Goal: Obtain resource: Download file/media

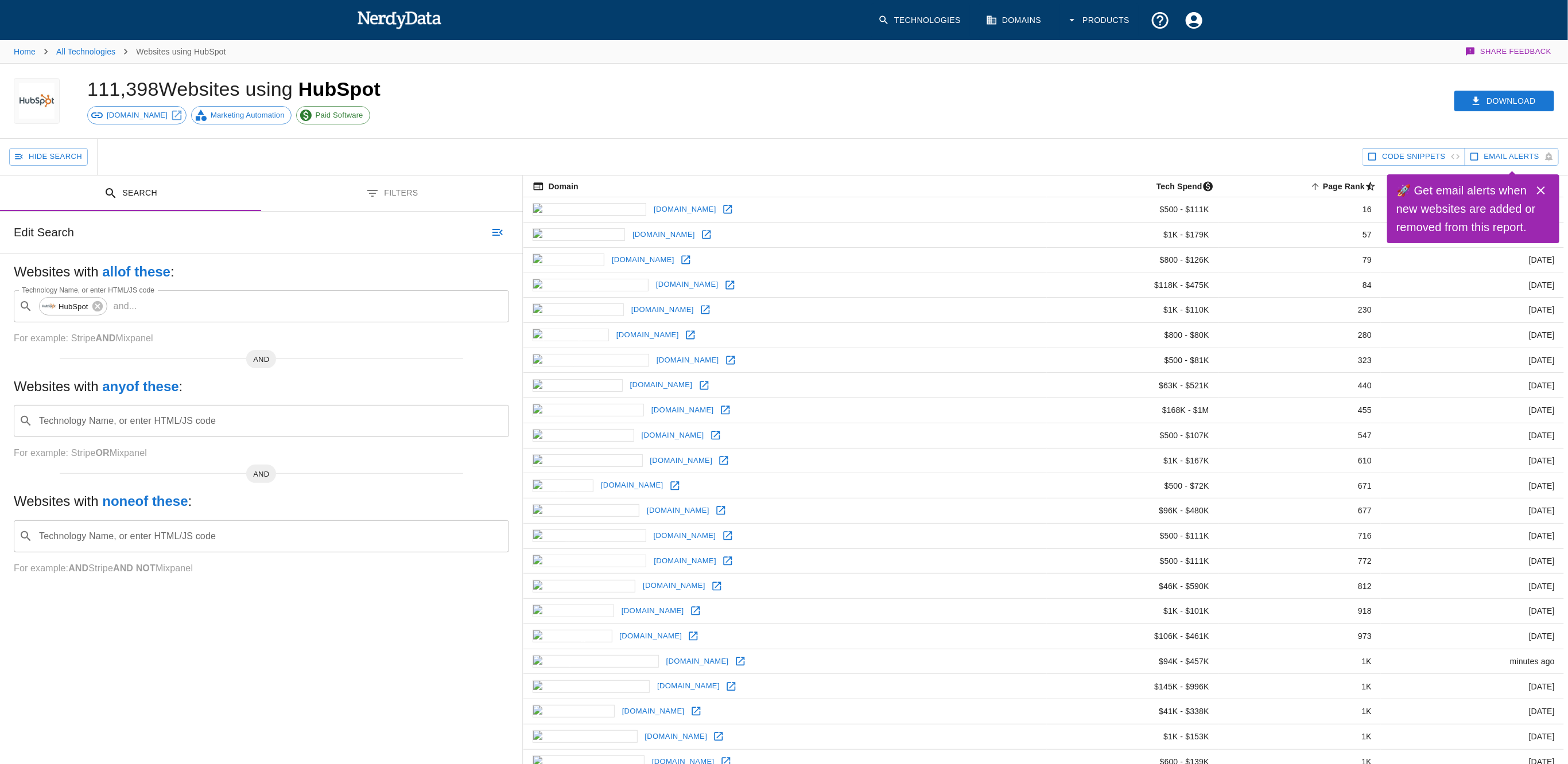
click at [186, 442] on div "Websites with any of these : Technology Name, or enter HTML/JS code ​ Technolog…" at bounding box center [261, 418] width 495 height 83
click at [189, 430] on input "Technology Name, or enter HTML/JS code" at bounding box center [270, 421] width 467 height 22
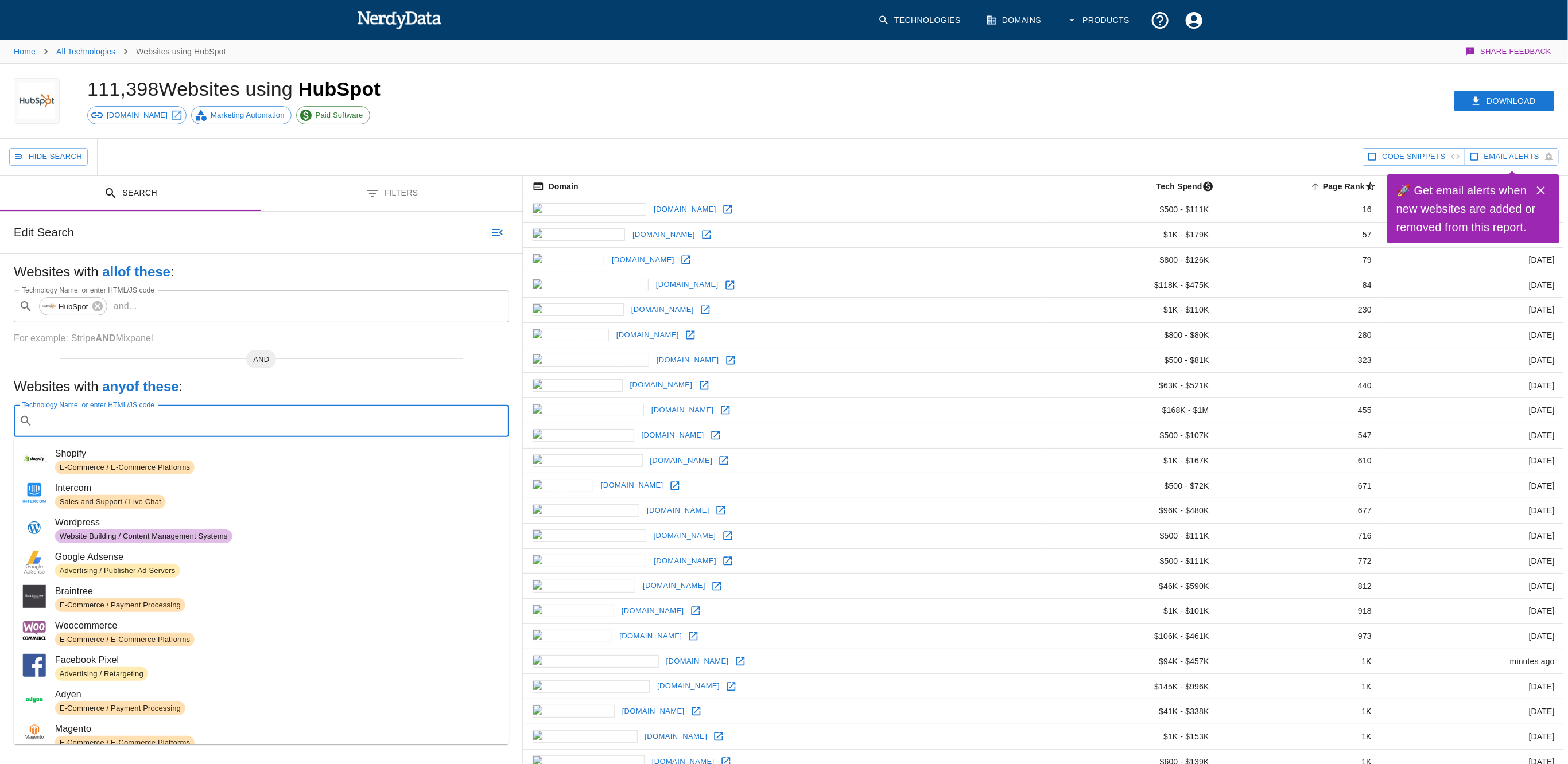
click at [189, 430] on input "Technology Name, or enter HTML/JS code" at bounding box center [270, 421] width 467 height 22
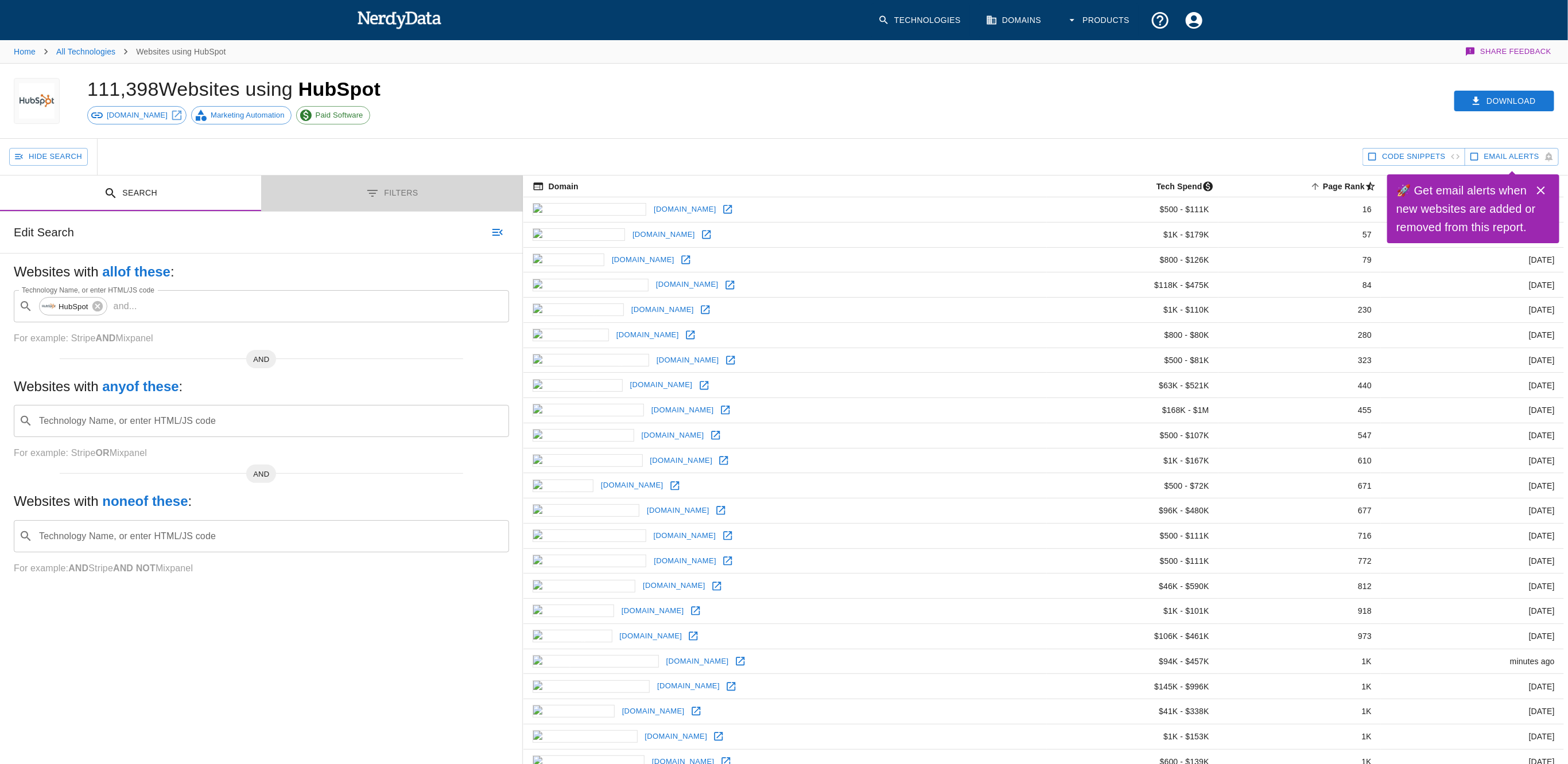
click at [345, 176] on button "Filters" at bounding box center [391, 194] width 261 height 36
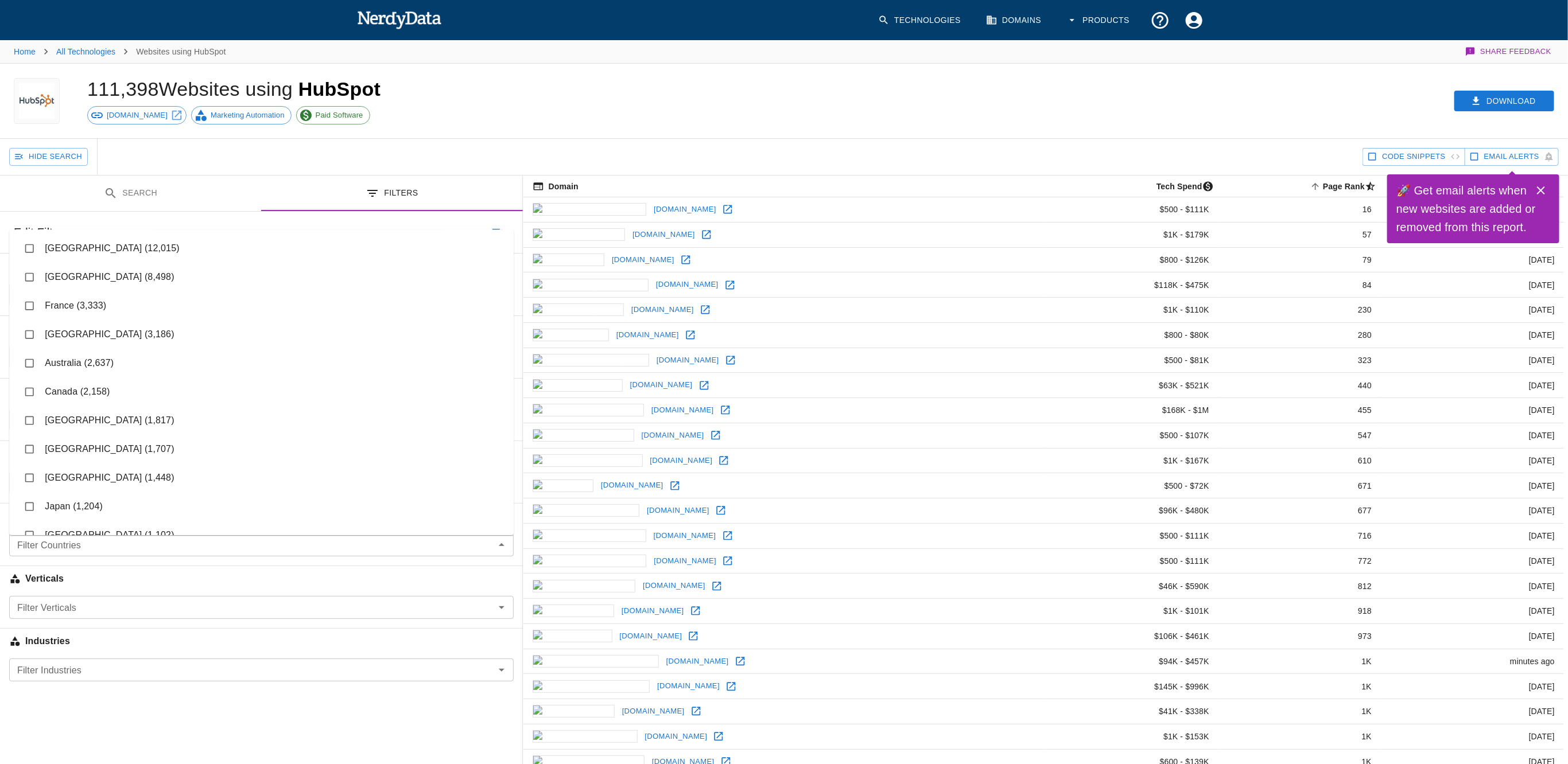
click at [116, 537] on div "Filter Countries" at bounding box center [262, 545] width 505 height 23
click at [103, 253] on li "[GEOGRAPHIC_DATA] (12,015)" at bounding box center [262, 248] width 505 height 29
checkbox input "true"
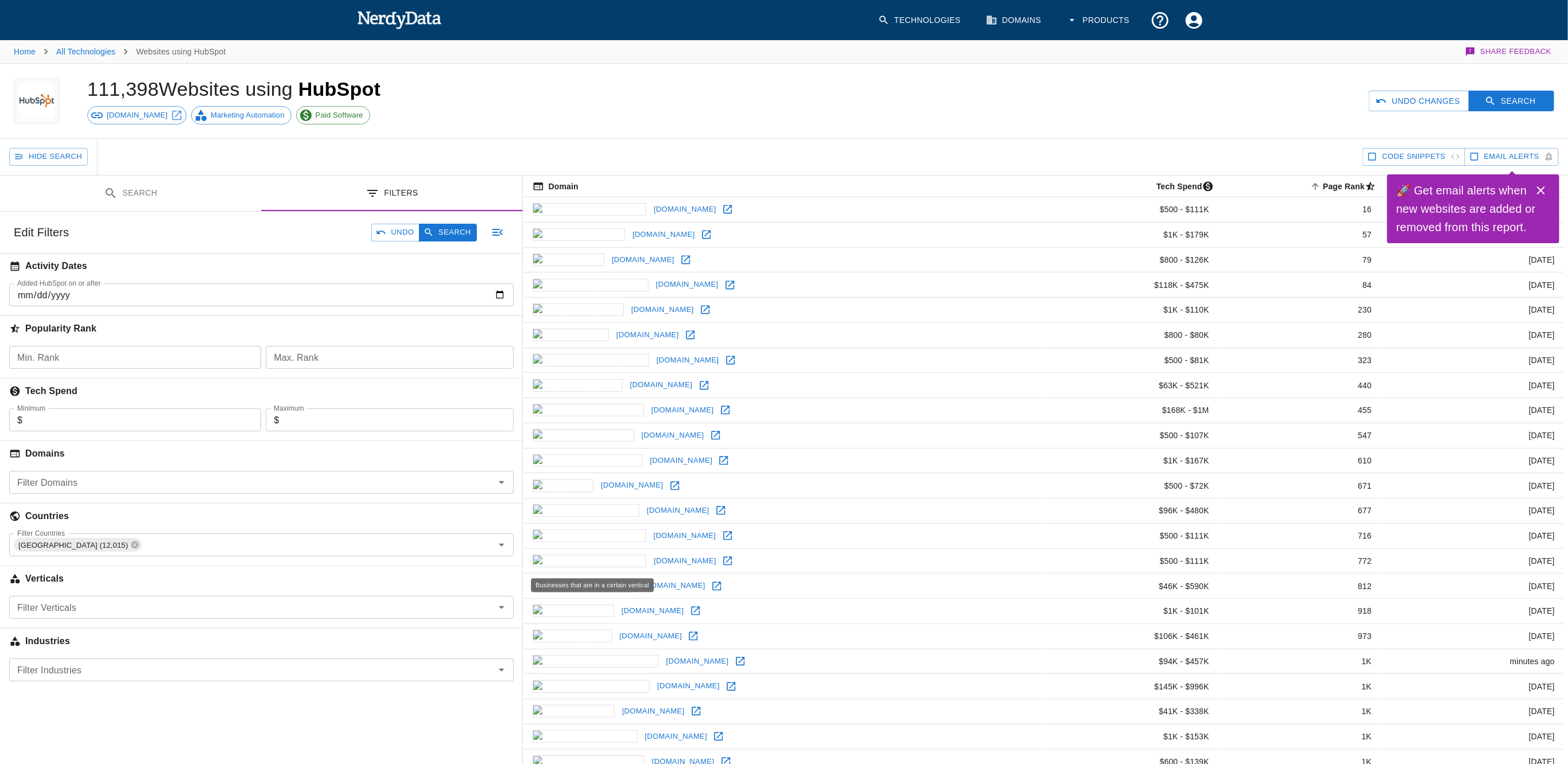
click at [119, 586] on h6 "Verticals" at bounding box center [261, 578] width 523 height 26
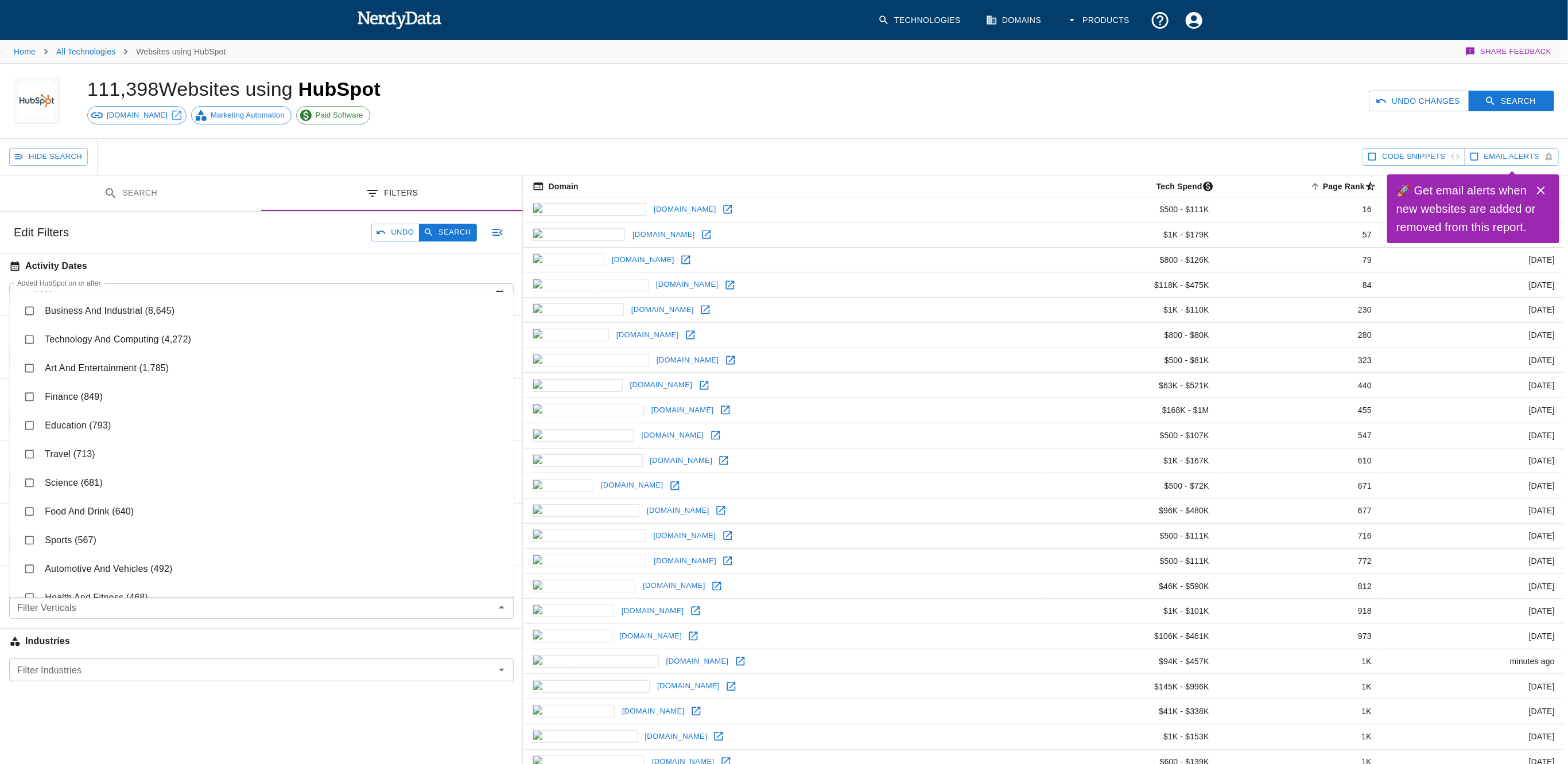
click at [128, 618] on div "Filter Verticals" at bounding box center [262, 607] width 505 height 23
click at [172, 343] on li "Technology And Computing (4,272)" at bounding box center [262, 339] width 505 height 29
checkbox input "true"
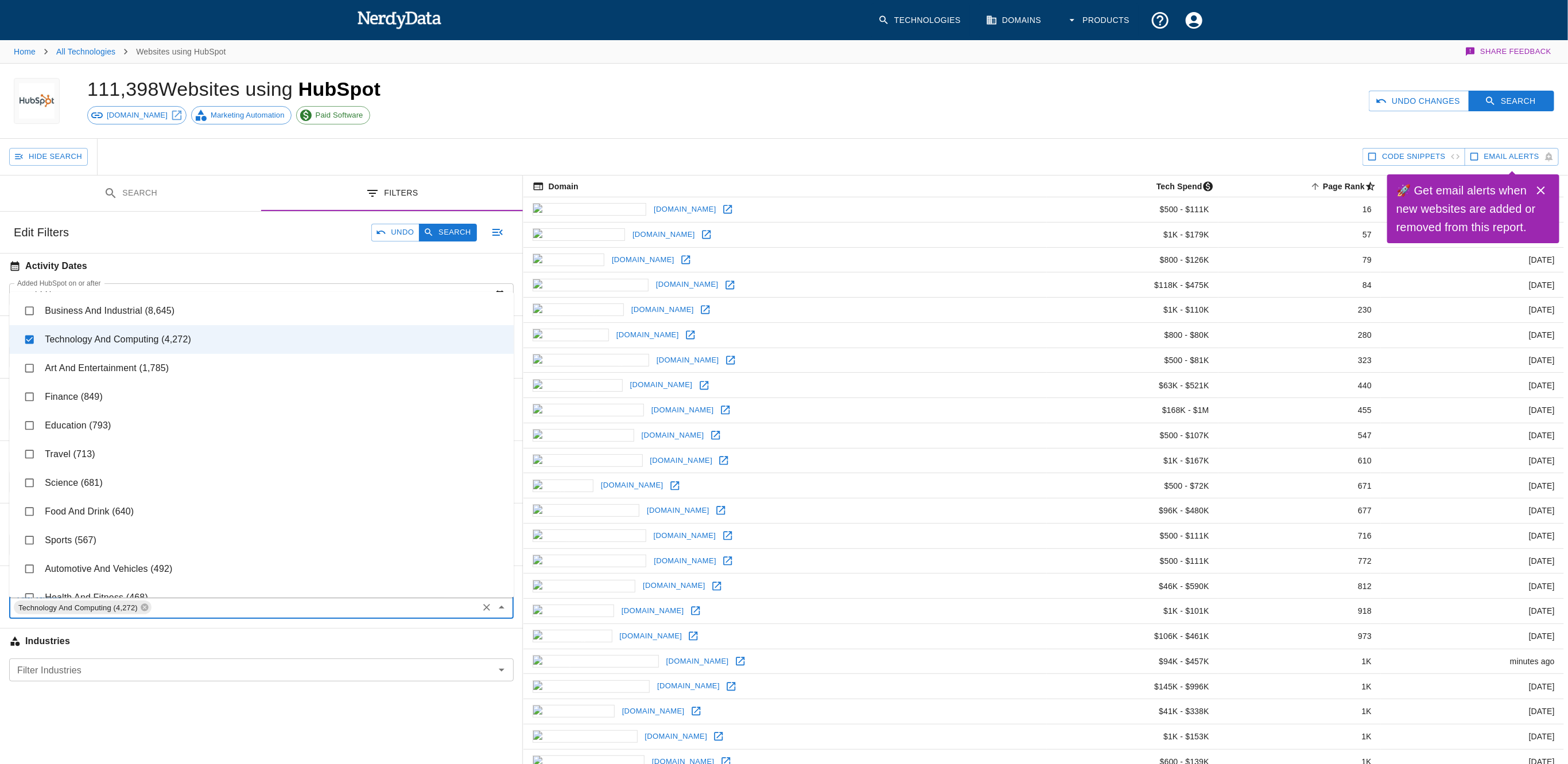
click at [113, 460] on li "Travel (713)" at bounding box center [262, 455] width 505 height 29
checkbox input "true"
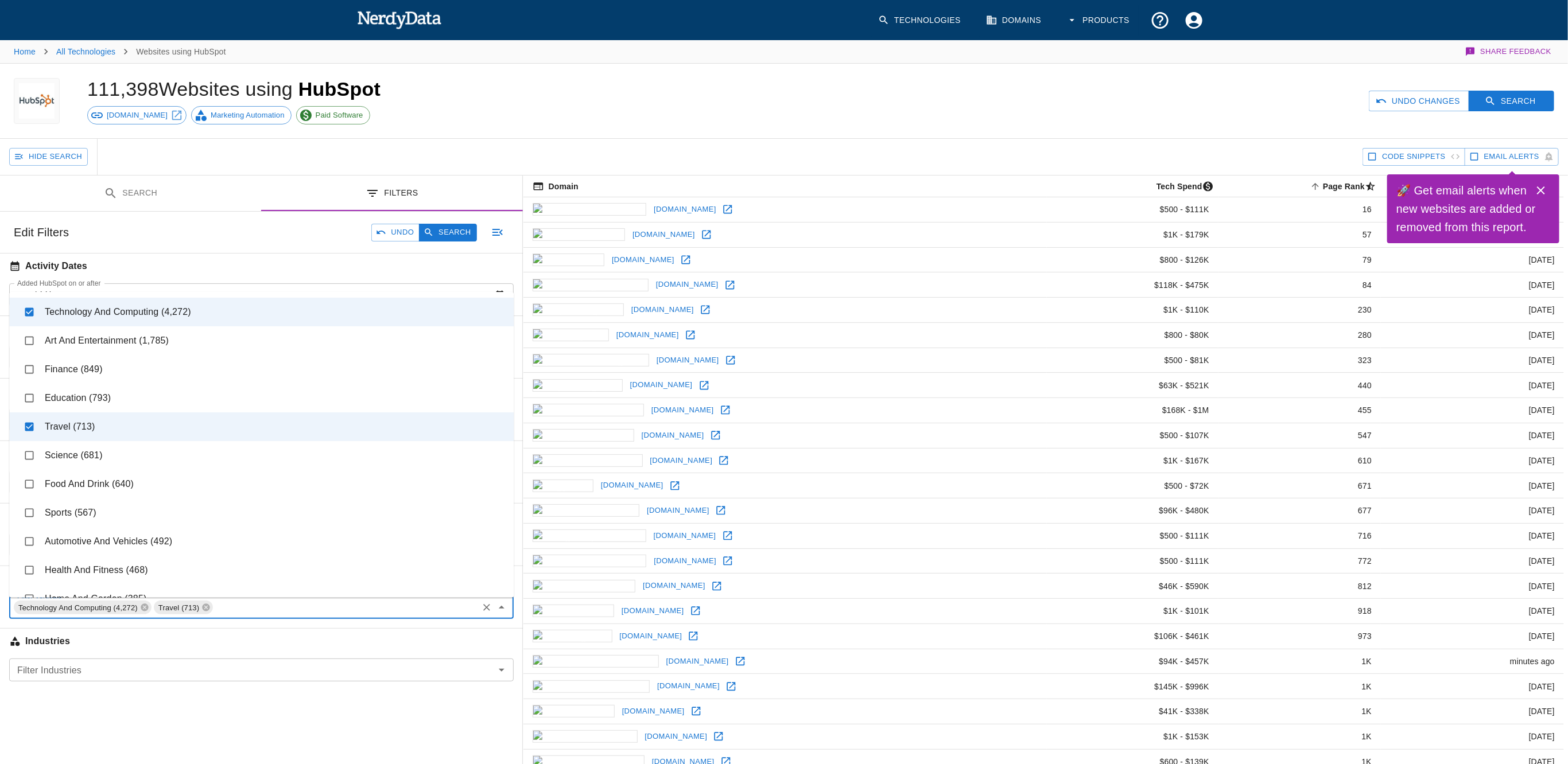
scroll to position [29, 0]
click at [150, 489] on li "Food And Drink (640)" at bounding box center [262, 483] width 505 height 29
checkbox input "true"
click at [152, 564] on li "Health And Fitness (468)" at bounding box center [262, 568] width 505 height 29
checkbox input "true"
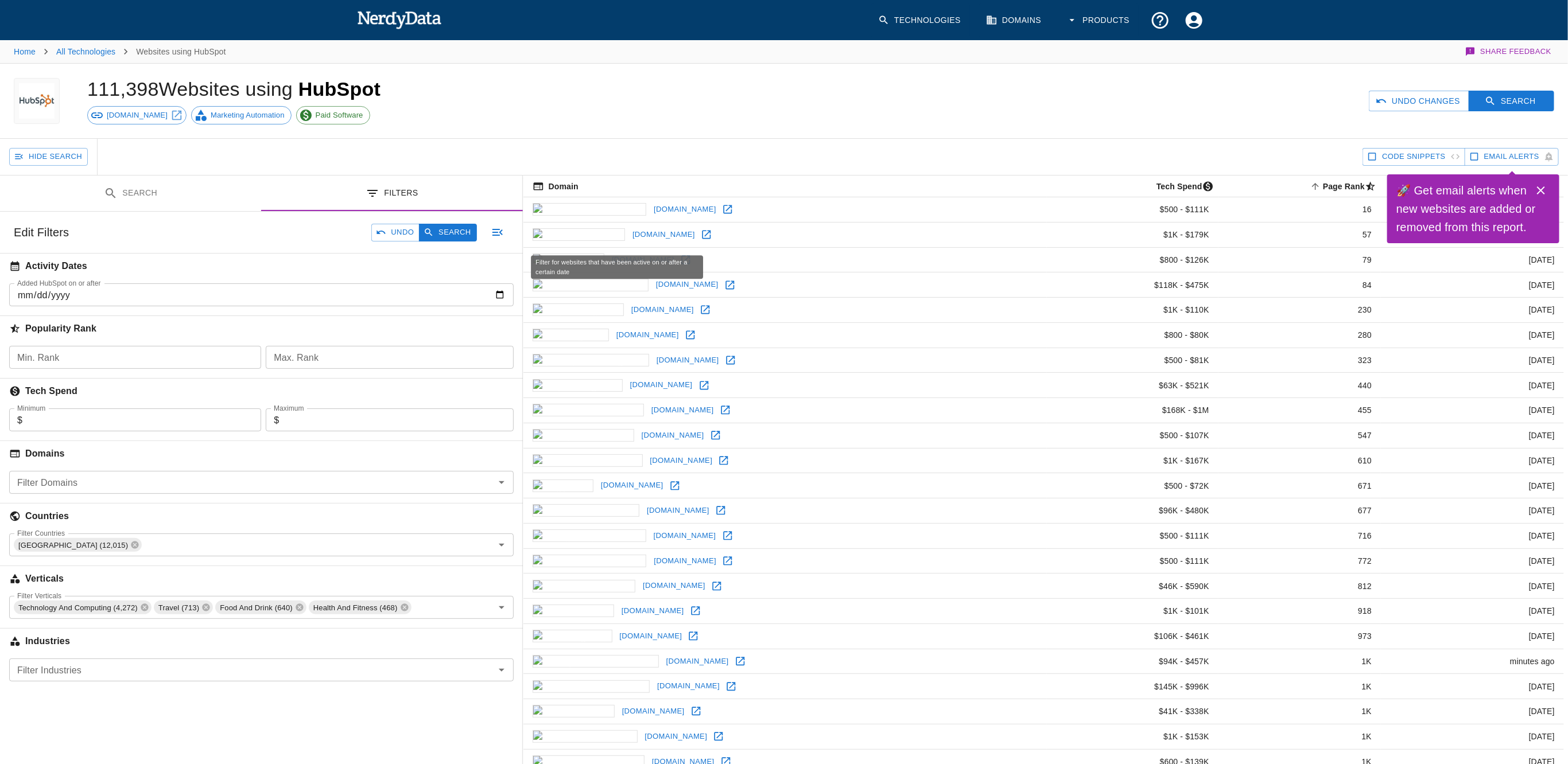
click at [273, 254] on h6 "Activity Dates" at bounding box center [261, 266] width 523 height 26
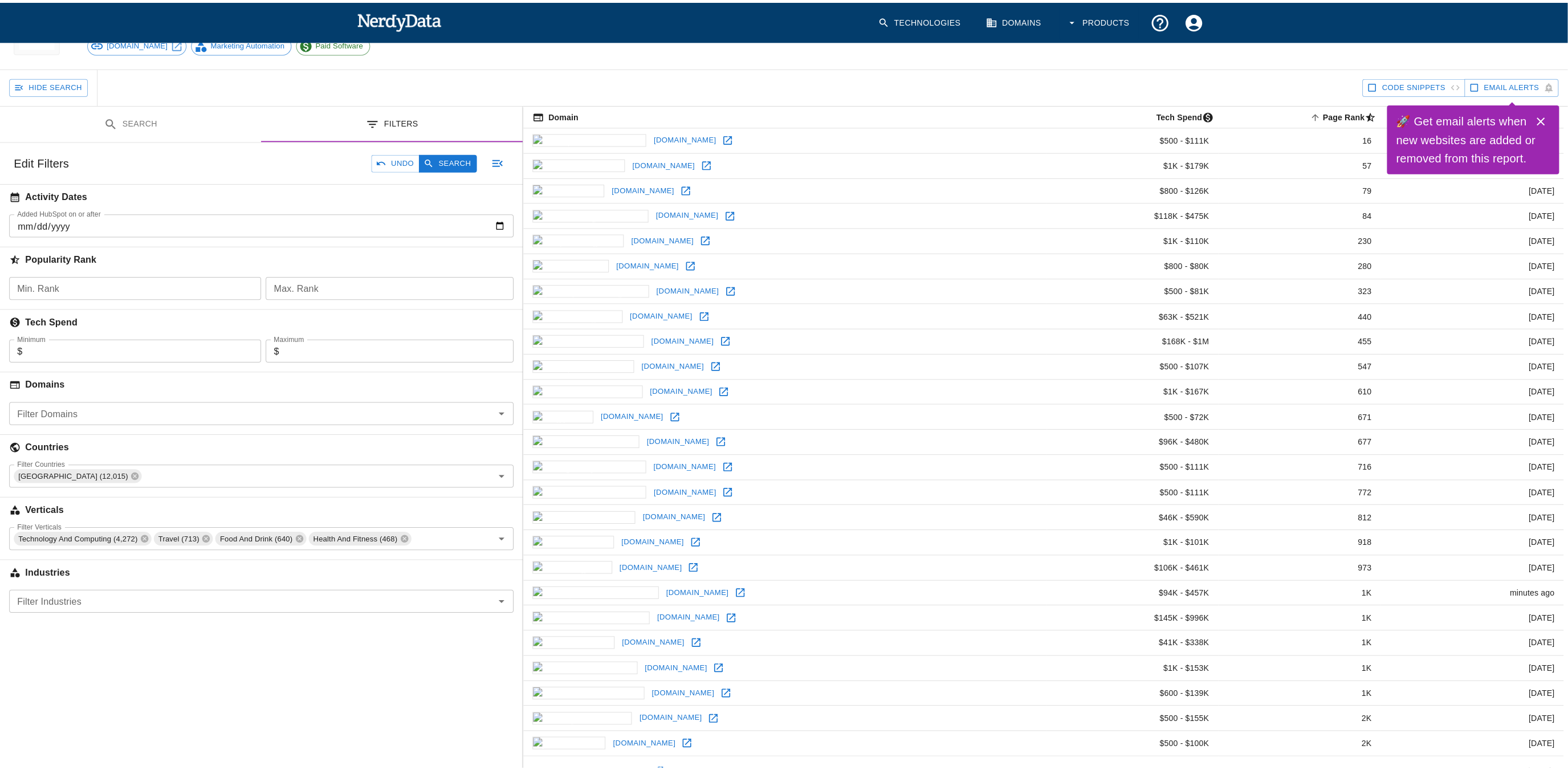
scroll to position [0, 0]
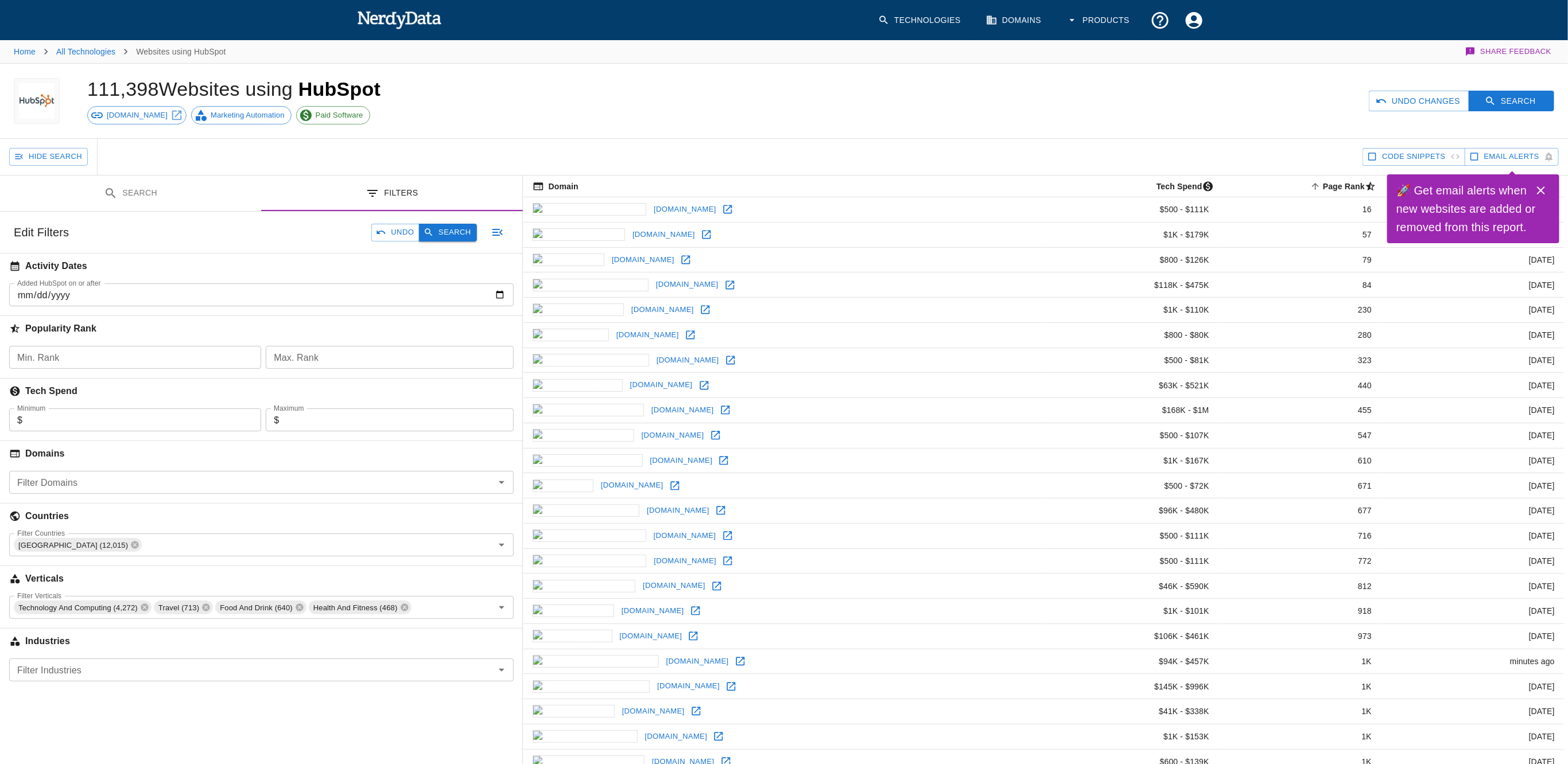
click at [457, 229] on button "Search" at bounding box center [447, 232] width 57 height 18
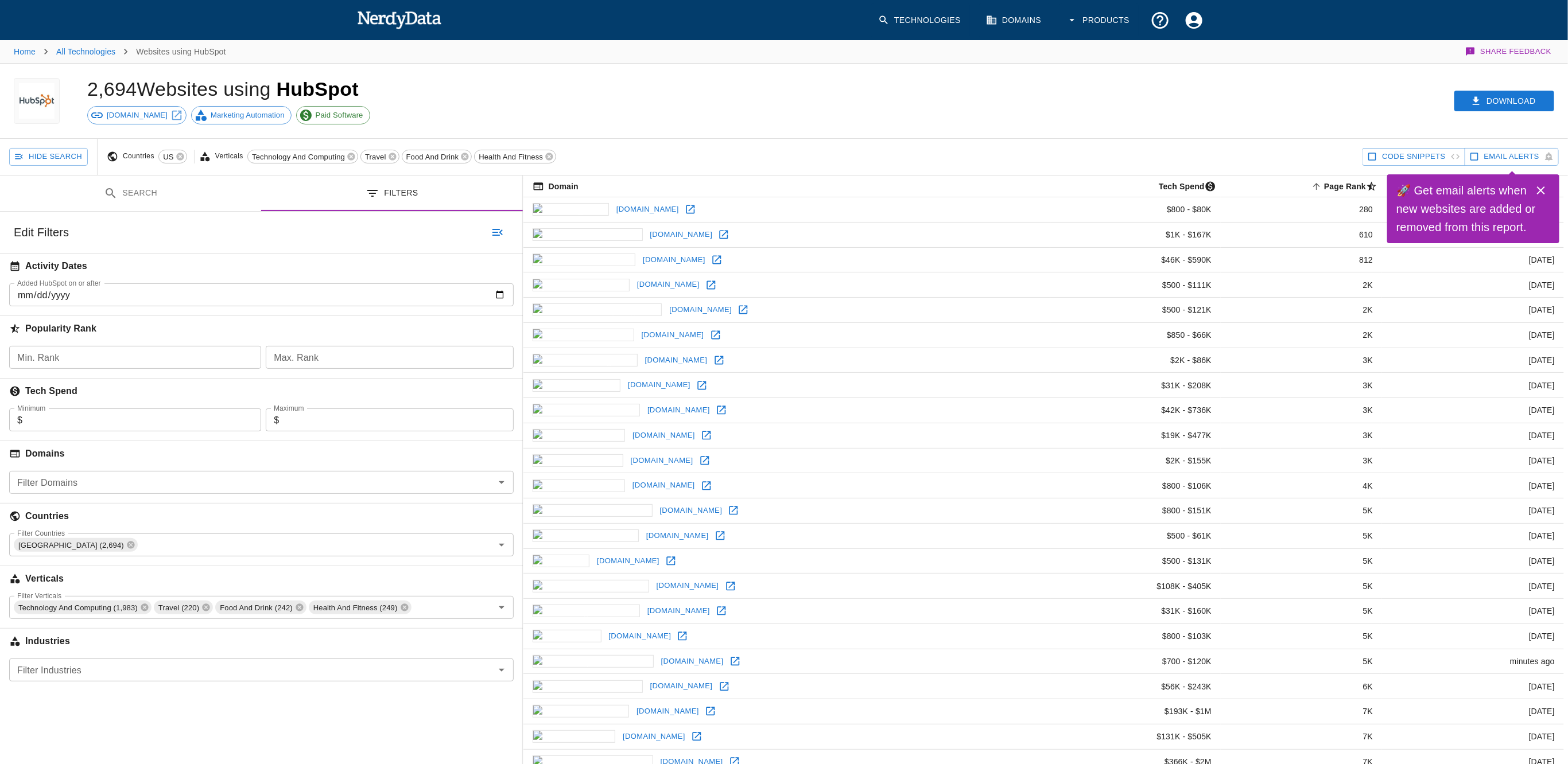
click at [869, 134] on div "Download" at bounding box center [1194, 101] width 747 height 75
click at [1535, 190] on icon "Close" at bounding box center [1541, 191] width 14 height 14
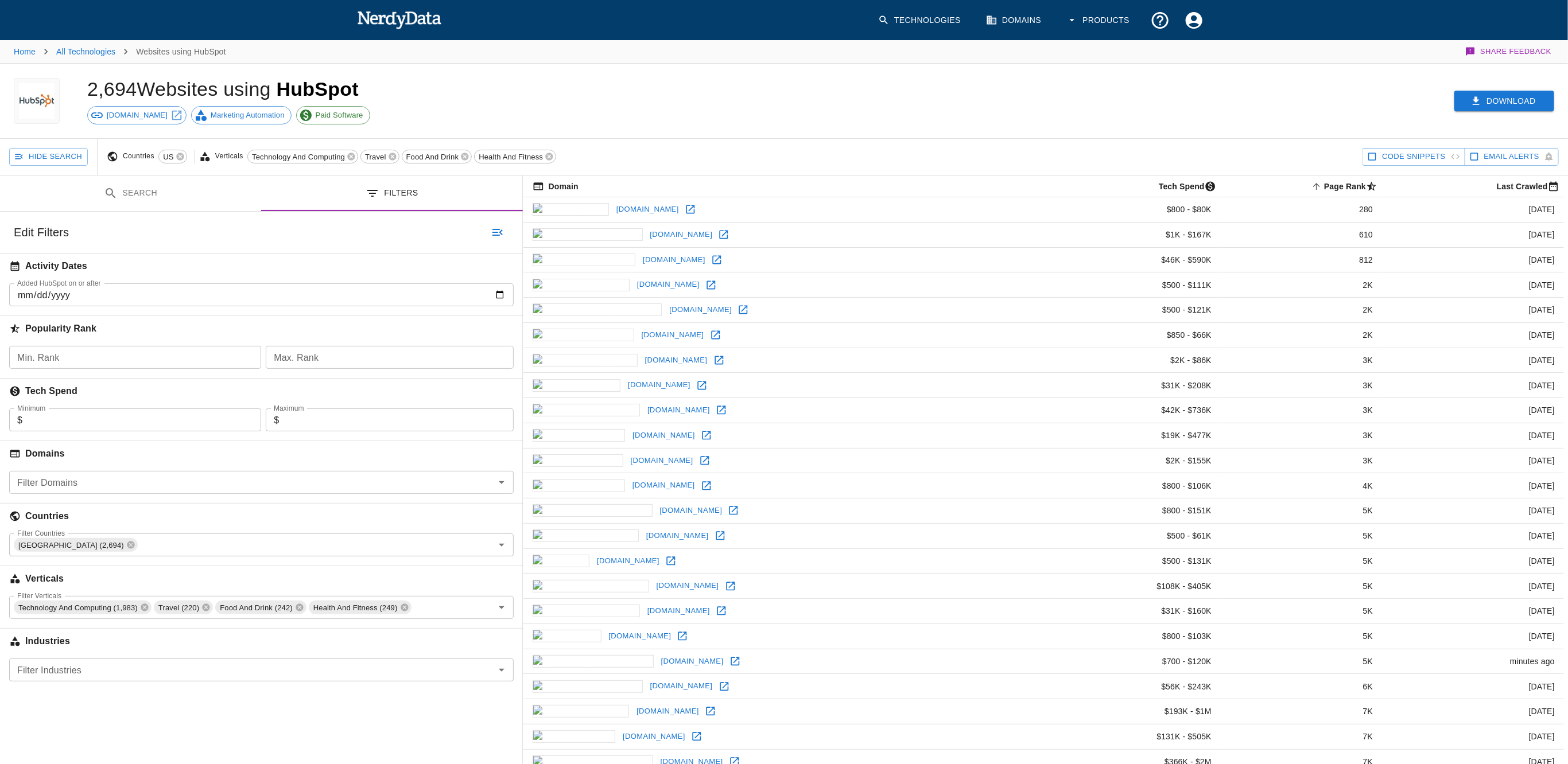
click at [1500, 100] on button "Download" at bounding box center [1504, 101] width 100 height 21
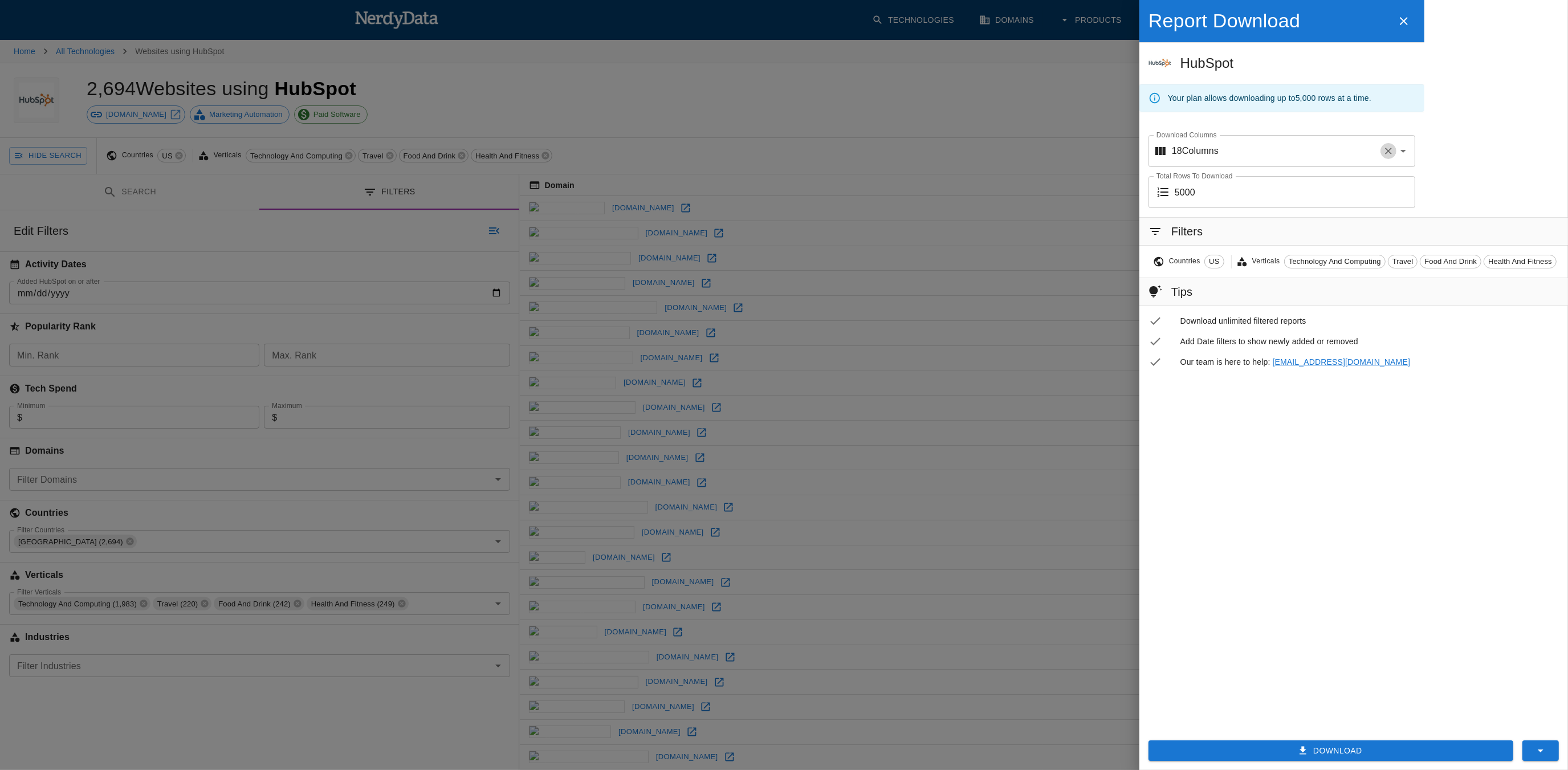
click at [1383, 152] on icon "Clear" at bounding box center [1389, 151] width 11 height 11
click at [1377, 151] on div "1 Columns Download Columns" at bounding box center [1282, 151] width 267 height 32
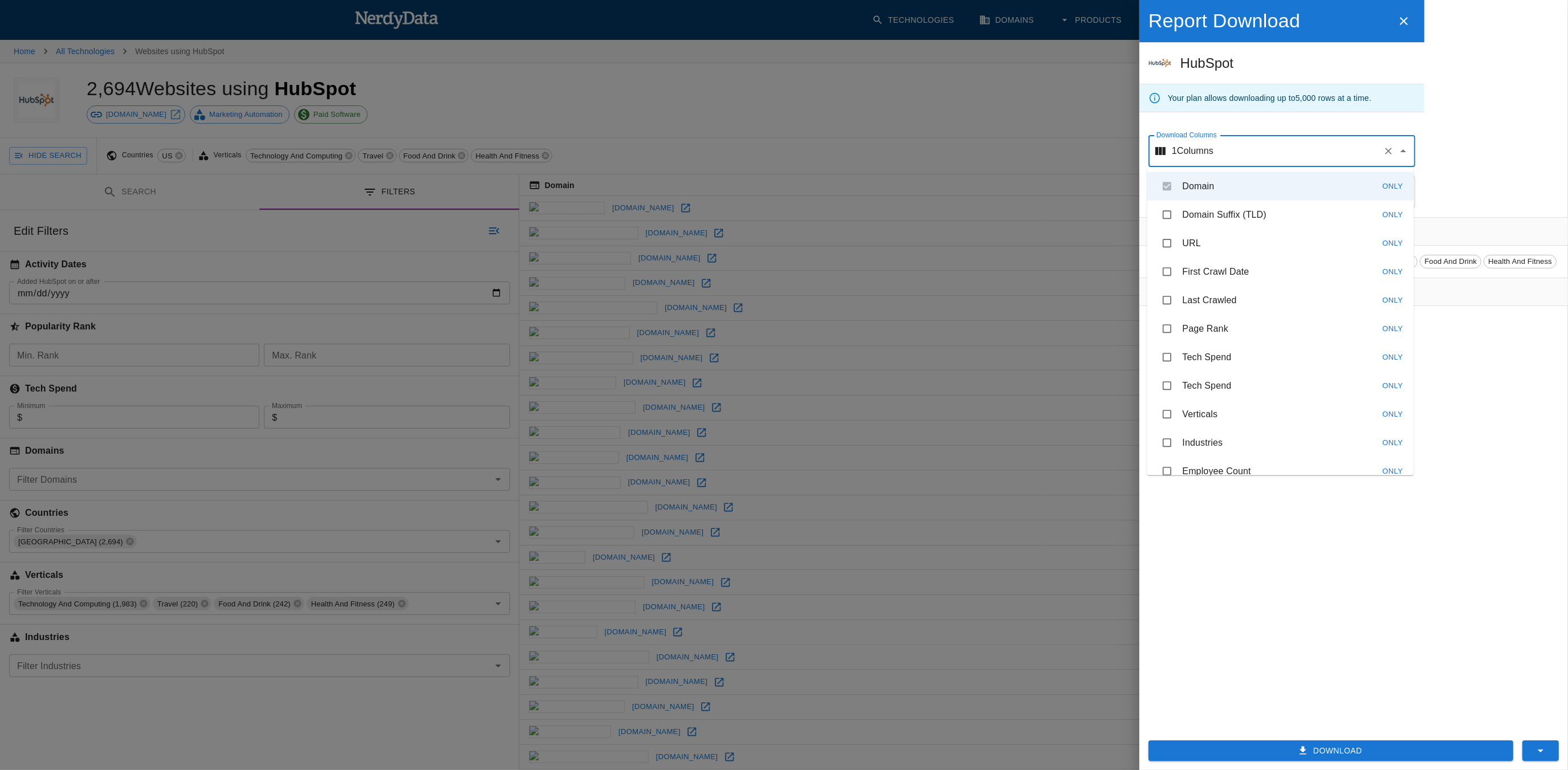
click at [1272, 252] on li "URL Only" at bounding box center [1280, 243] width 267 height 28
checkbox input "true"
click at [1165, 189] on li "Domain Only" at bounding box center [1280, 186] width 267 height 28
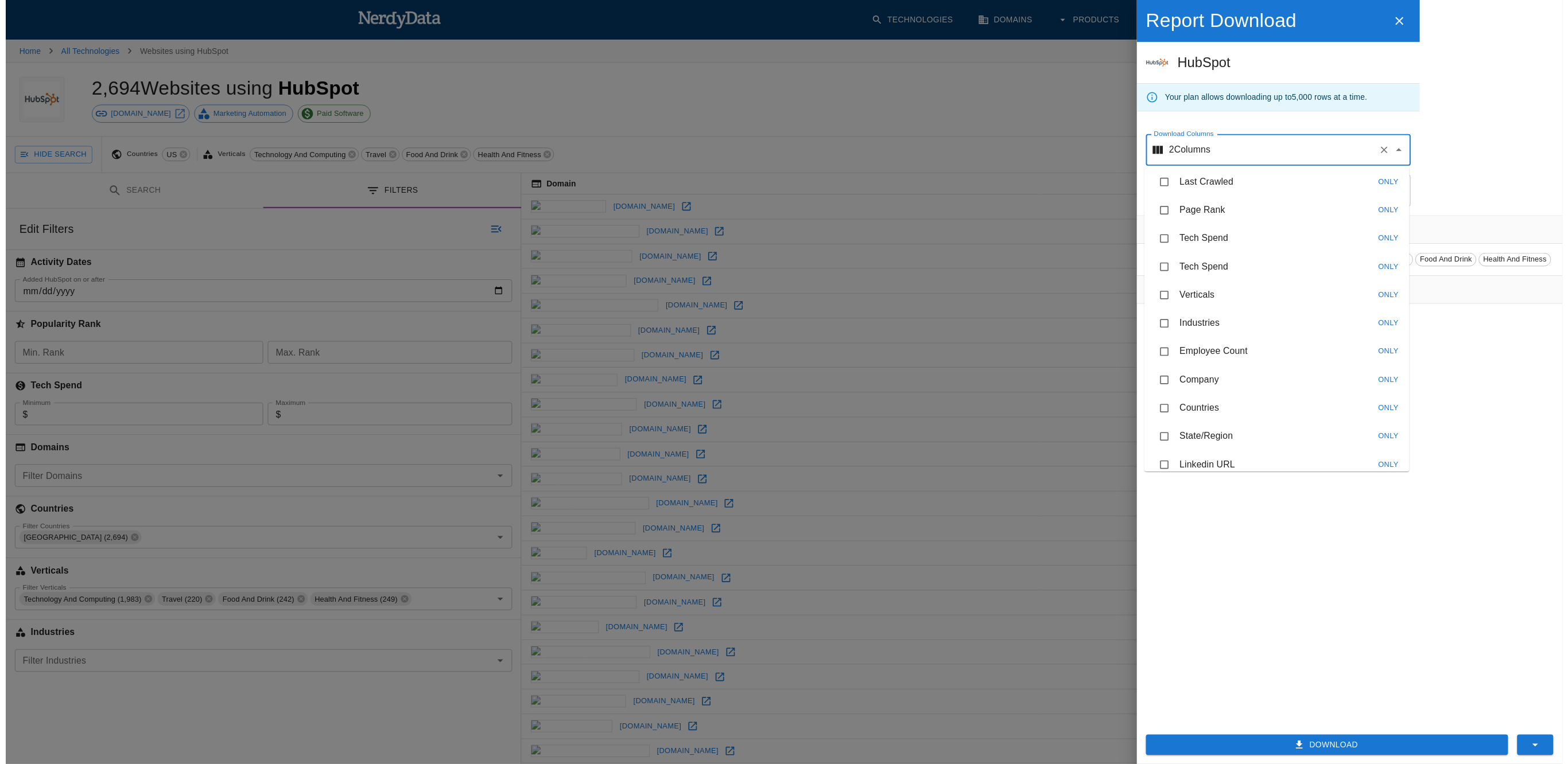
scroll to position [215, 0]
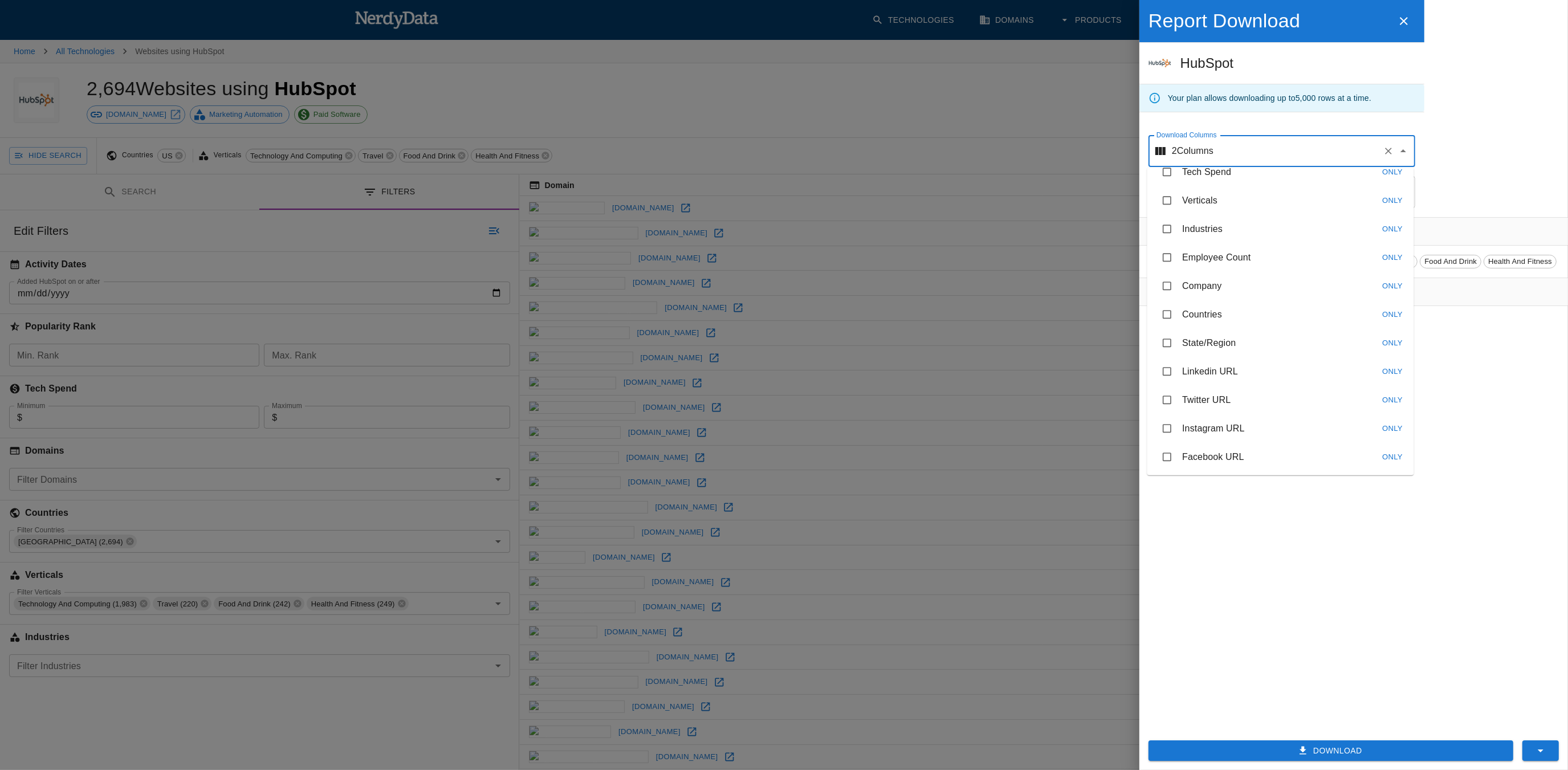
click at [1291, 536] on div "Filters Countries US Verticals Technology And Computing Travel Food And Drink H…" at bounding box center [1354, 469] width 429 height 504
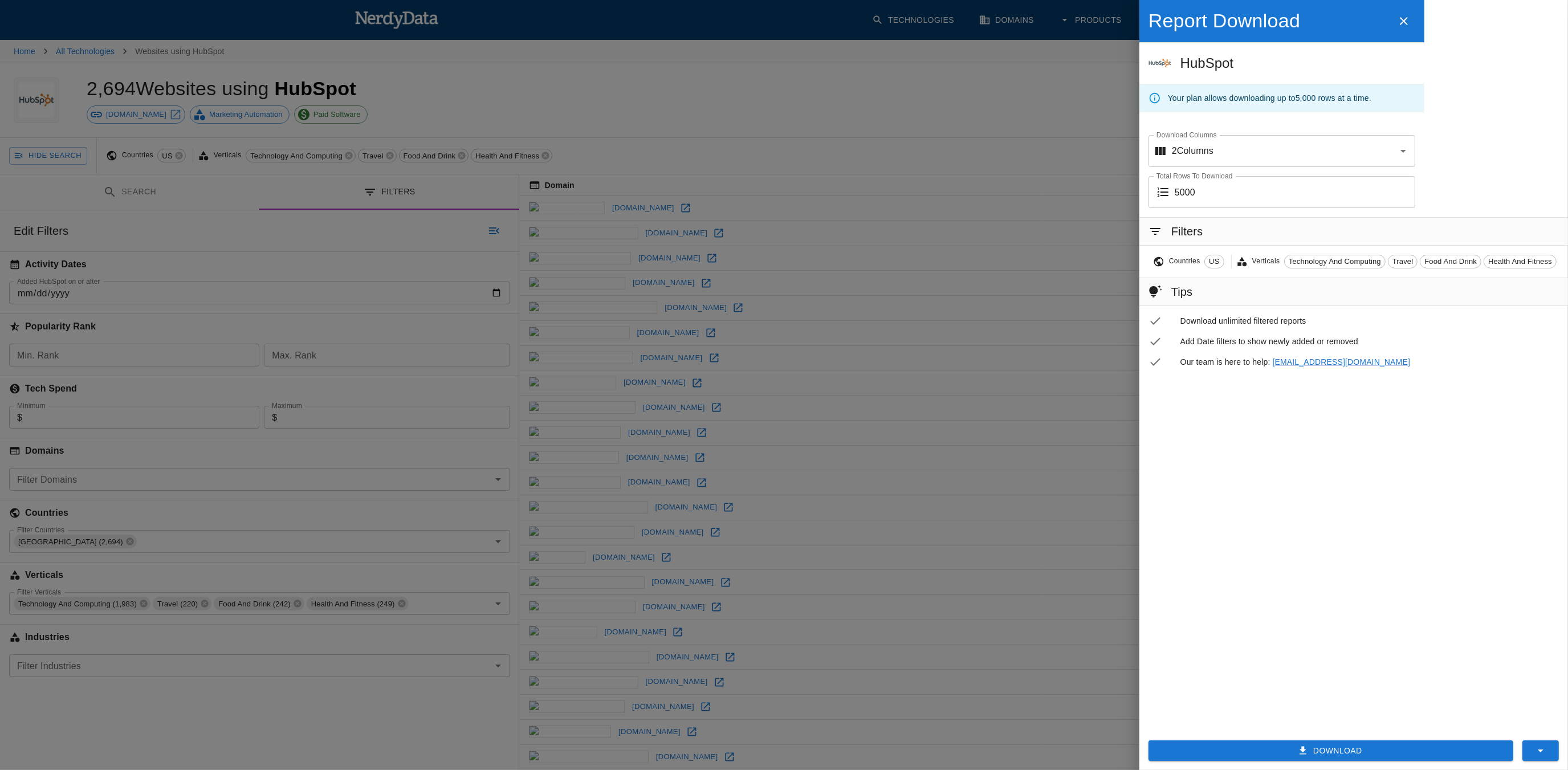
click at [1333, 754] on button "Download" at bounding box center [1331, 751] width 365 height 21
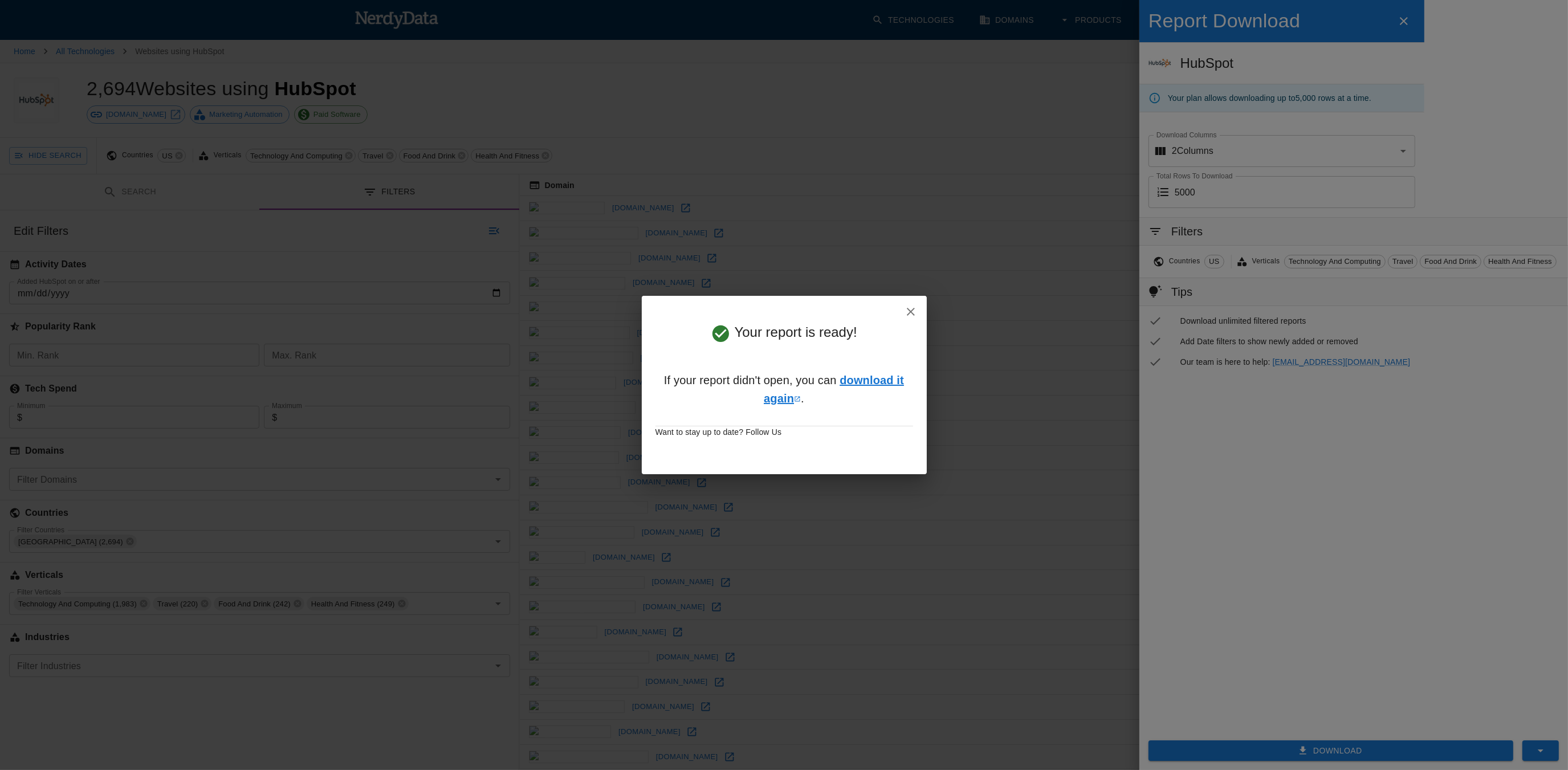
click at [882, 374] on link "download it again" at bounding box center [834, 389] width 140 height 31
click at [496, 379] on div "Your report is ready! If your report didn't open, you can download it again . W…" at bounding box center [784, 385] width 1568 height 770
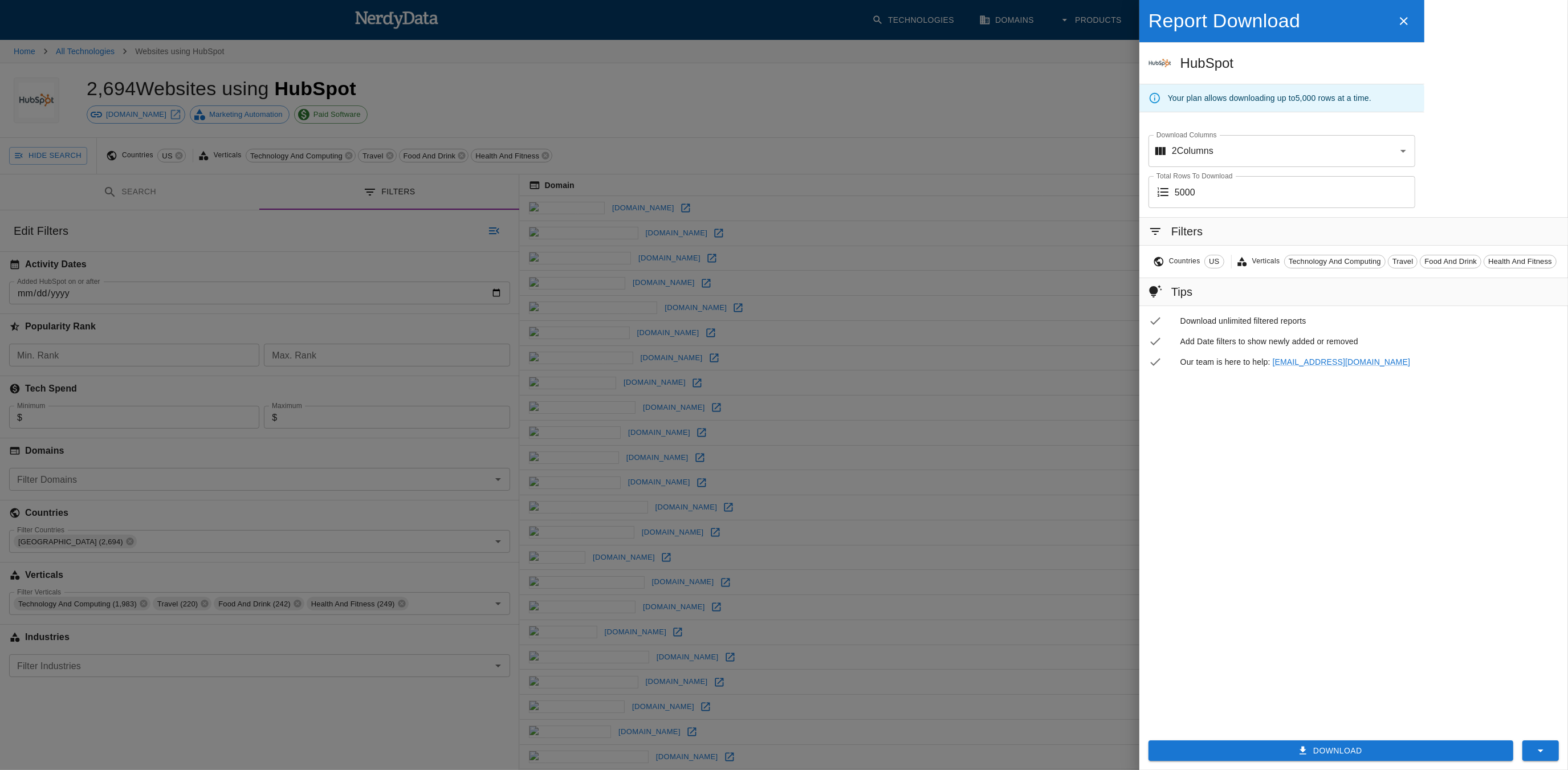
click at [660, 93] on div at bounding box center [784, 385] width 1568 height 770
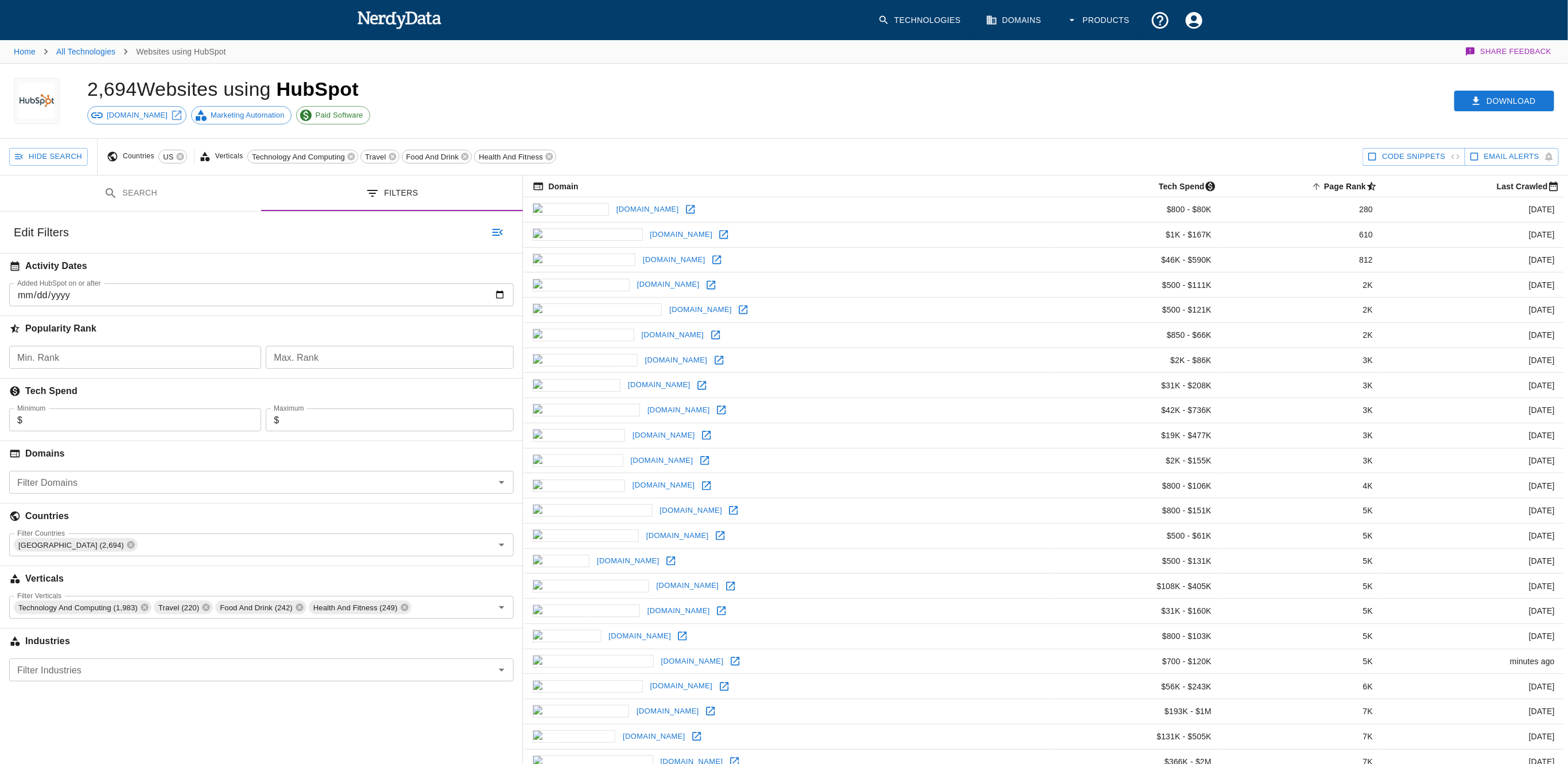
click at [132, 115] on span "[DOMAIN_NAME]" at bounding box center [137, 115] width 74 height 11
click at [77, 52] on link "All Technologies" at bounding box center [85, 52] width 59 height 9
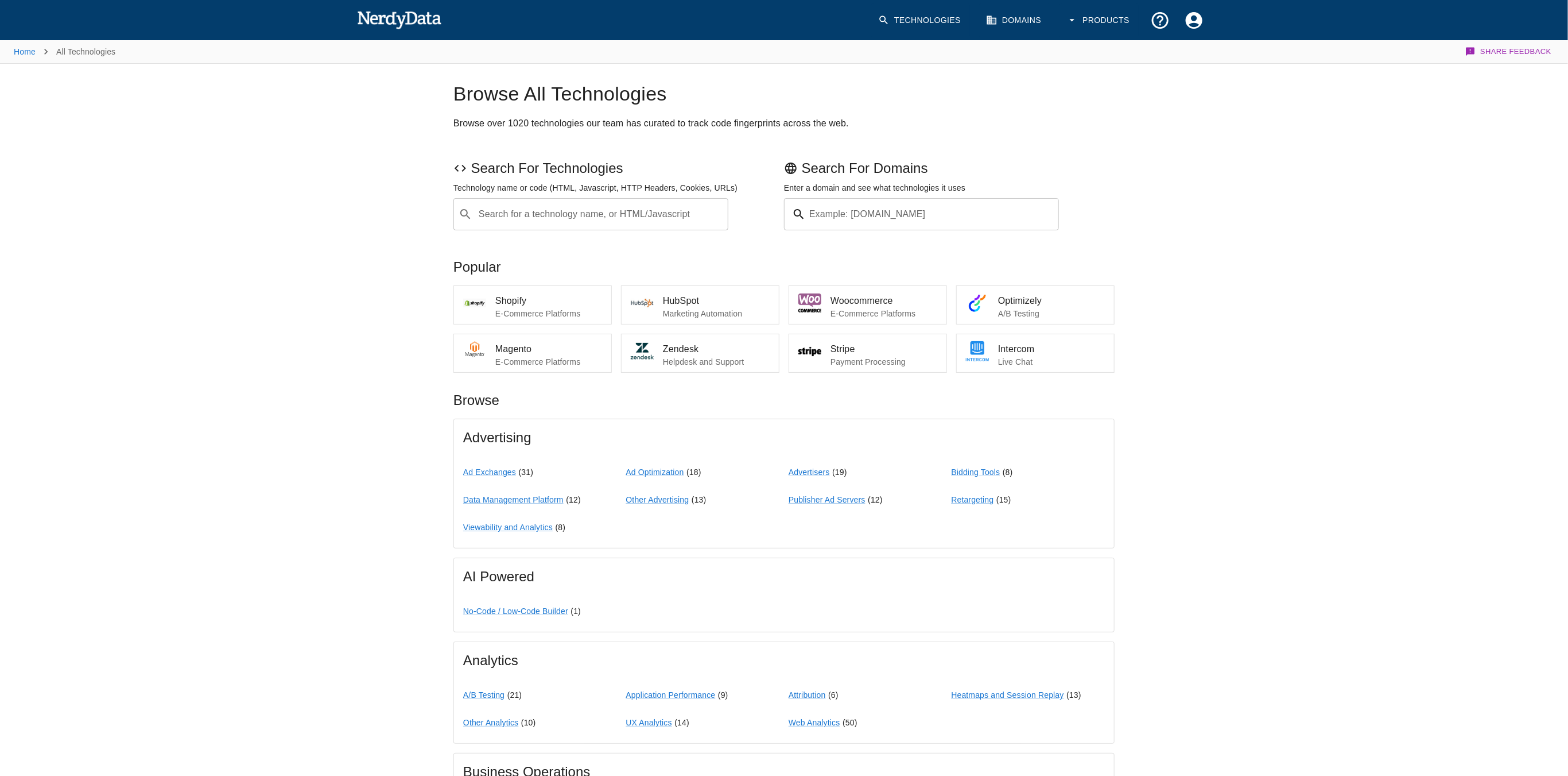
click at [531, 302] on span "Shopify" at bounding box center [548, 301] width 107 height 14
